Goal: Information Seeking & Learning: Learn about a topic

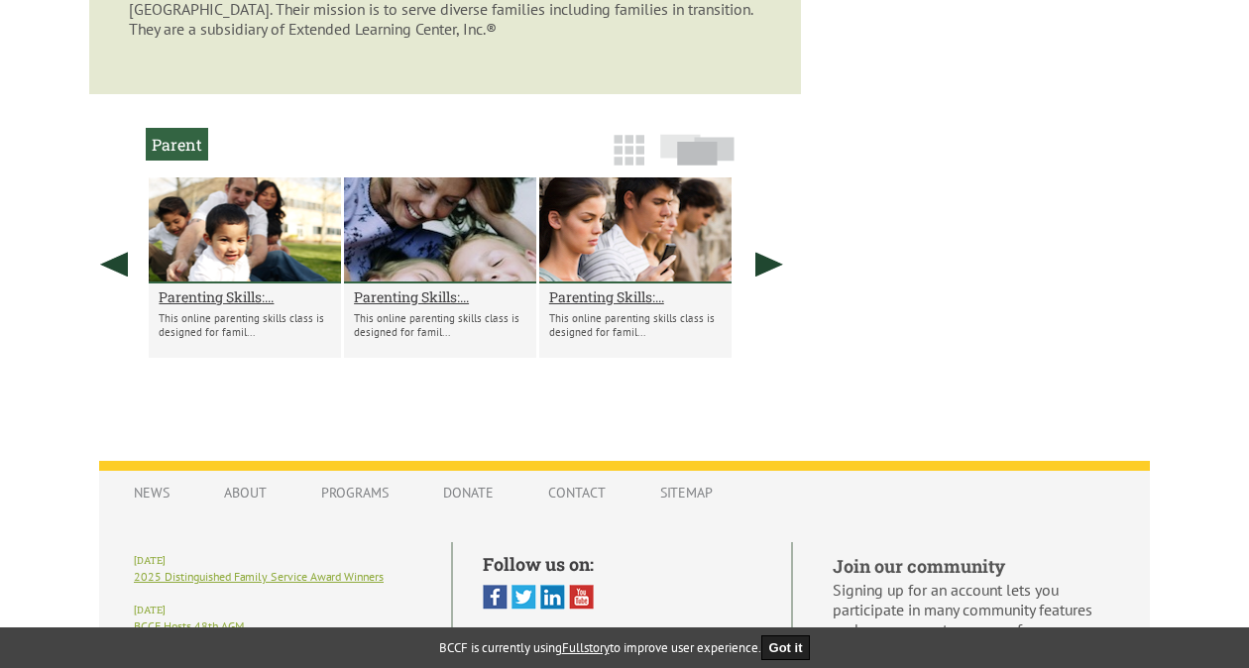
scroll to position [1793, 0]
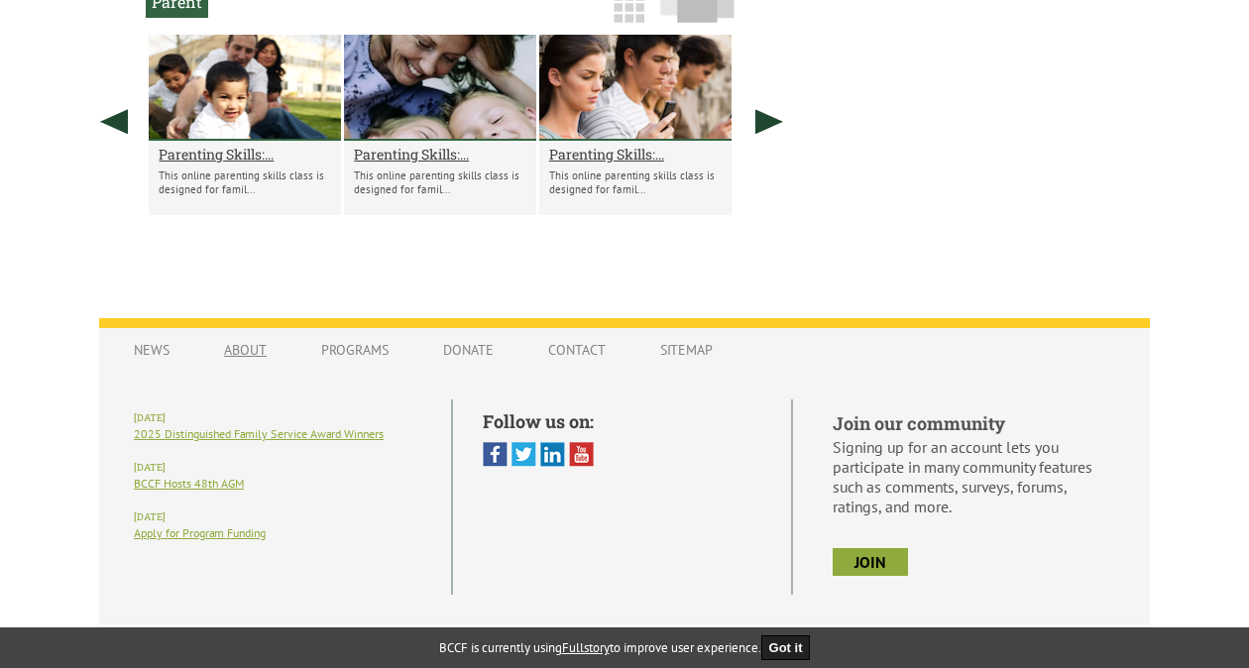
click at [246, 339] on link "About" at bounding box center [245, 350] width 82 height 38
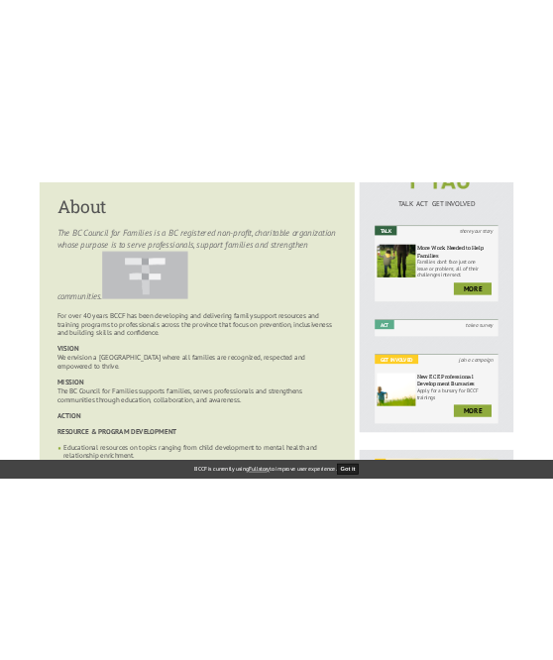
scroll to position [258, 0]
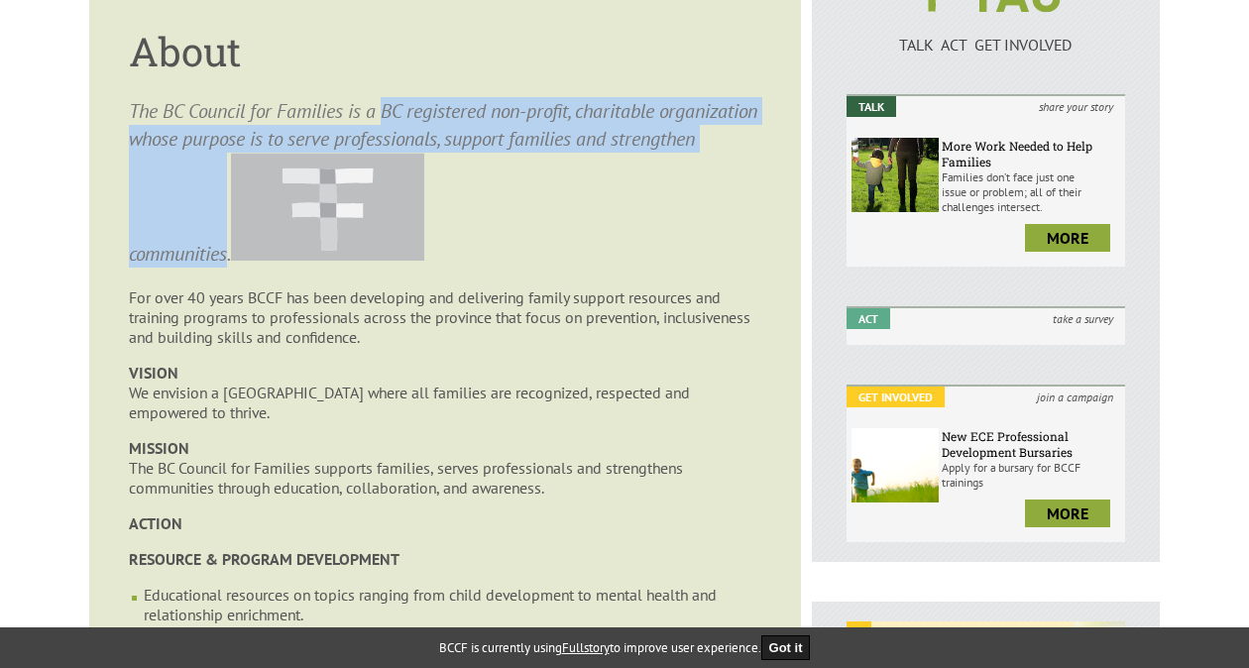
drag, startPoint x: 387, startPoint y: 109, endPoint x: 321, endPoint y: 256, distance: 160.7
click at [321, 256] on p "The BC Council for Families is a BC registered non-profit, charitable organizat…" at bounding box center [445, 182] width 633 height 171
copy p "BC registered non-profit, charitable organization whose purpose is to serve pro…"
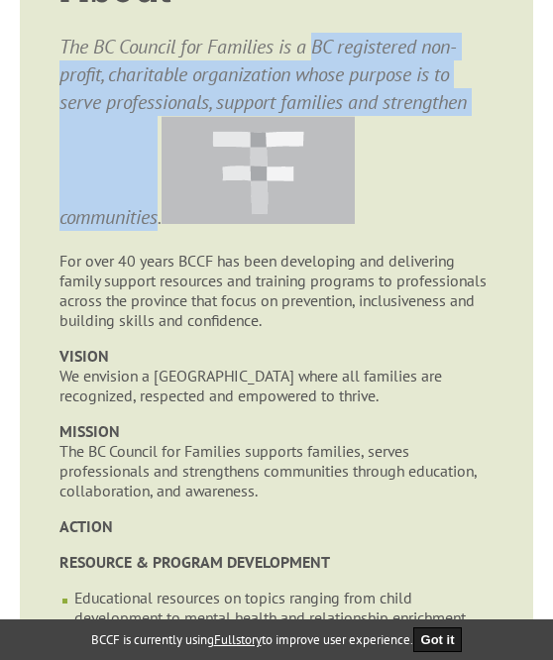
scroll to position [480, 0]
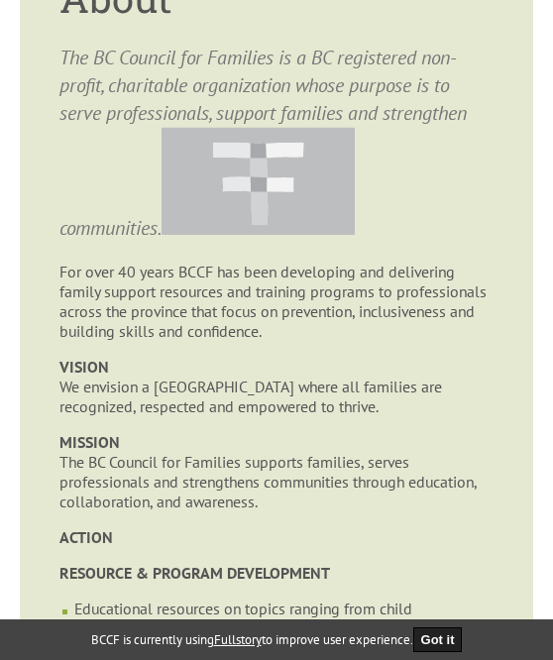
click at [333, 304] on p "For over 40 years BCCF has been developing and delivering family support resour…" at bounding box center [276, 301] width 434 height 79
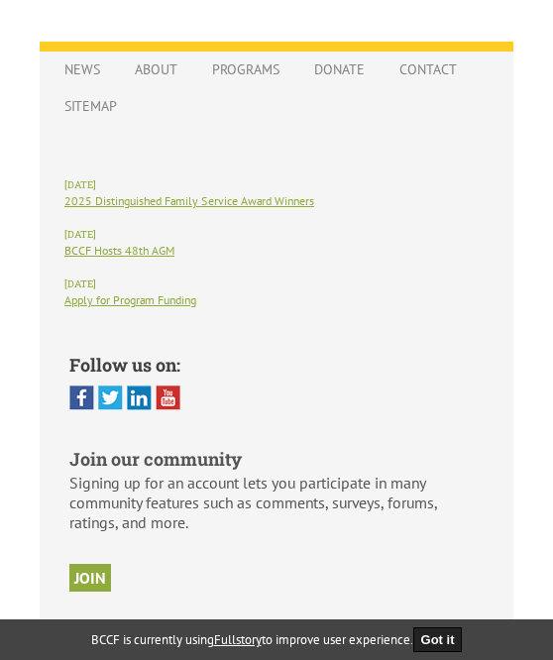
scroll to position [3120, 0]
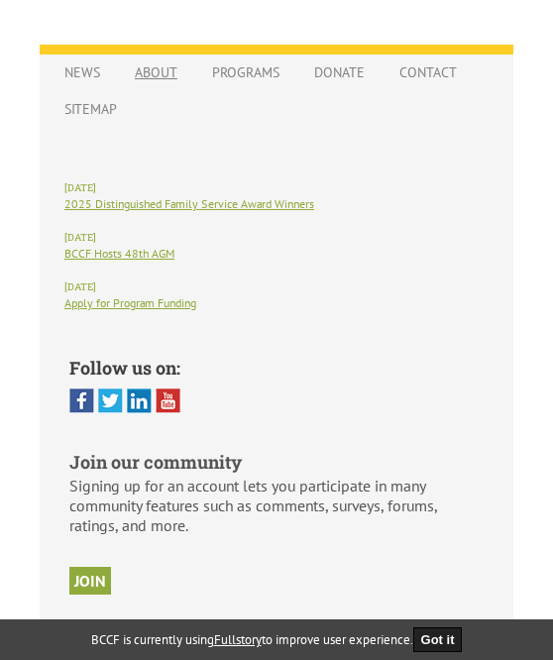
click at [150, 87] on link "About" at bounding box center [156, 73] width 62 height 30
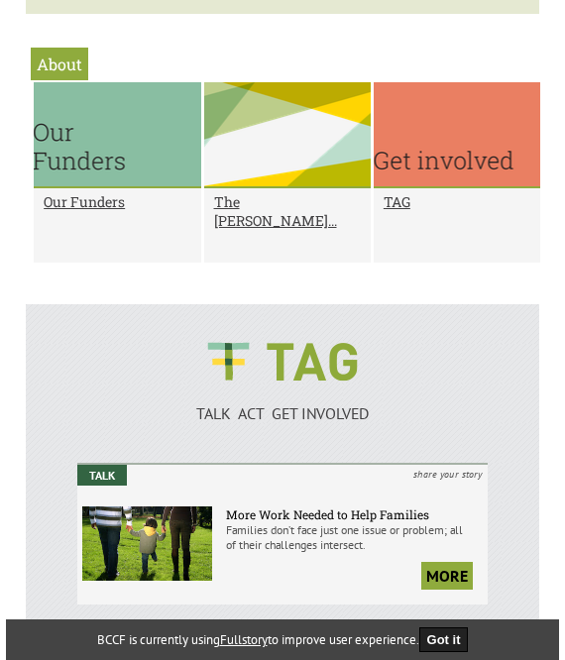
scroll to position [1902, 0]
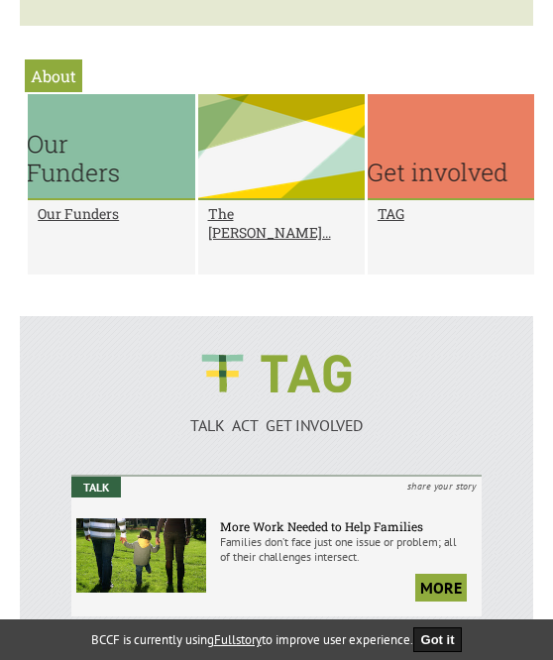
drag, startPoint x: 280, startPoint y: 171, endPoint x: 245, endPoint y: 187, distance: 38.6
click at [245, 187] on div at bounding box center [281, 147] width 167 height 106
click at [282, 190] on div at bounding box center [281, 147] width 167 height 106
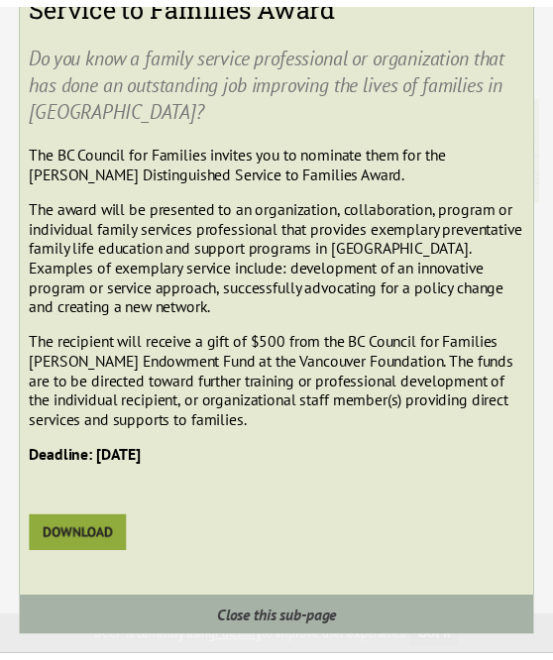
scroll to position [0, 0]
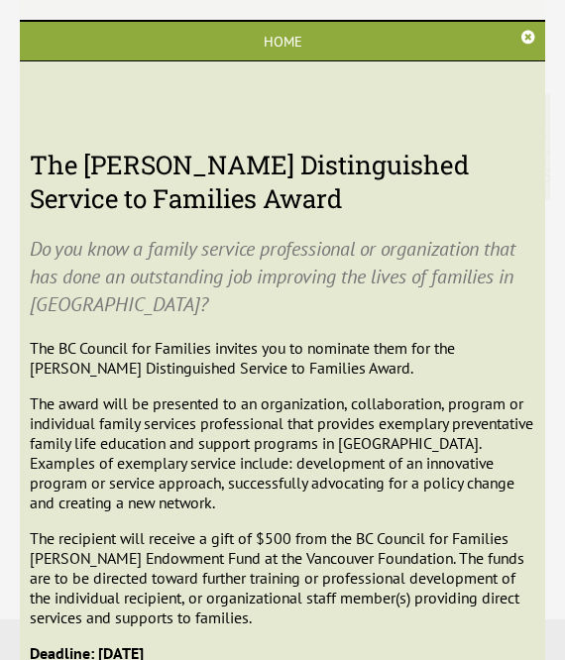
click at [522, 31] on link at bounding box center [529, 38] width 14 height 16
